Goal: Check status: Check status

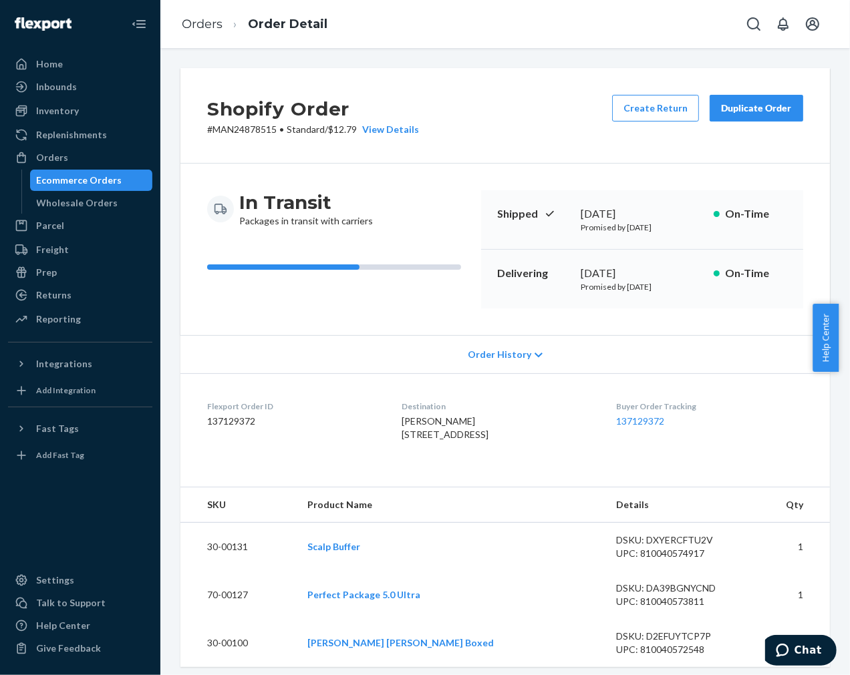
scroll to position [430, 0]
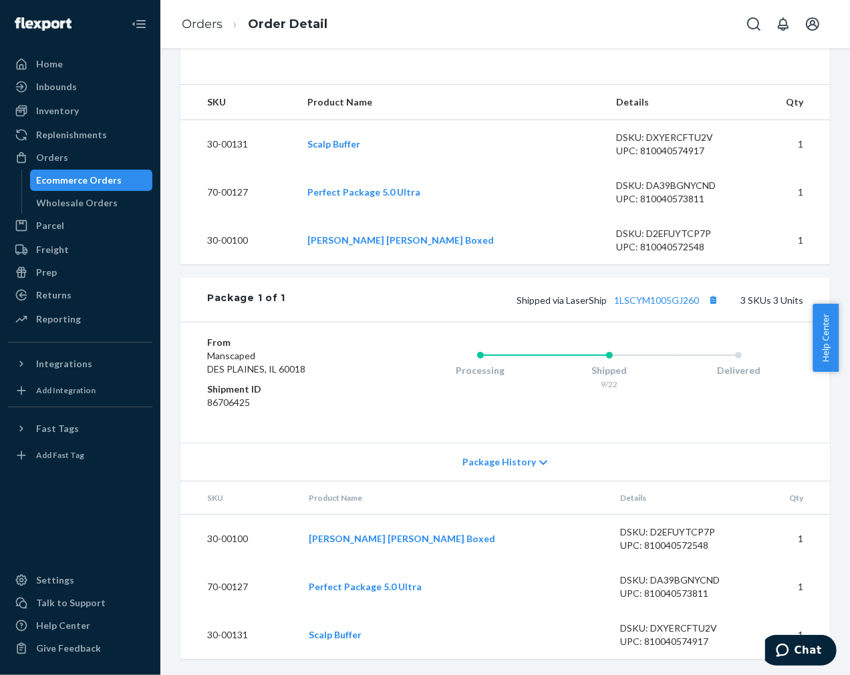
click at [84, 178] on div "Ecommerce Orders" at bounding box center [80, 180] width 86 height 13
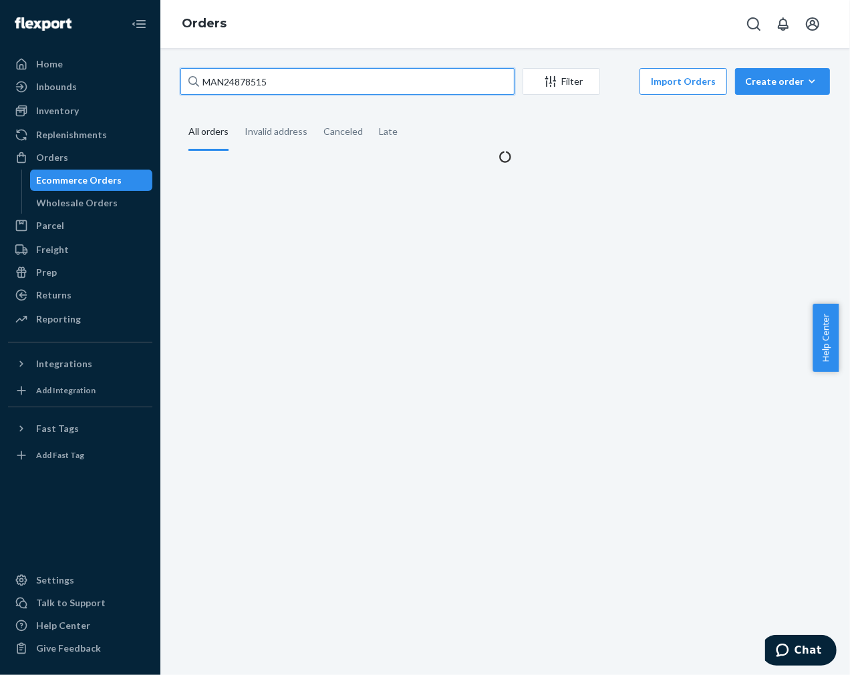
click at [305, 84] on input "MAN24878515" at bounding box center [347, 81] width 334 height 27
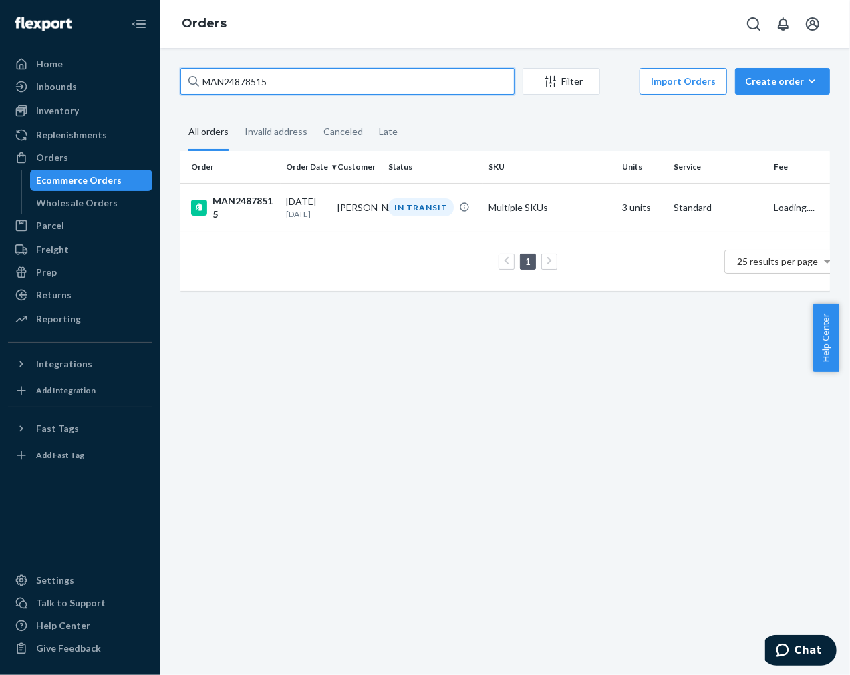
paste input "69778"
type input "MAN24869778"
click at [349, 202] on td "[PERSON_NAME]" at bounding box center [357, 207] width 51 height 49
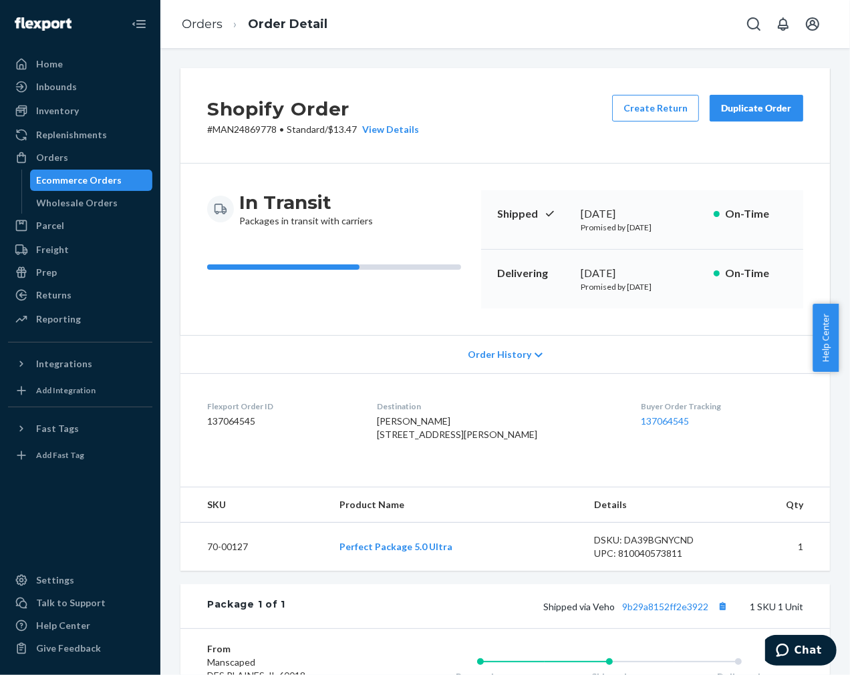
click at [241, 309] on div "In Transit Packages in transit with carriers Shipped [DATE] Promised by [DATE] …" at bounding box center [504, 250] width 649 height 172
click at [656, 423] on link "137064545" at bounding box center [665, 421] width 48 height 11
